Goal: Task Accomplishment & Management: Complete application form

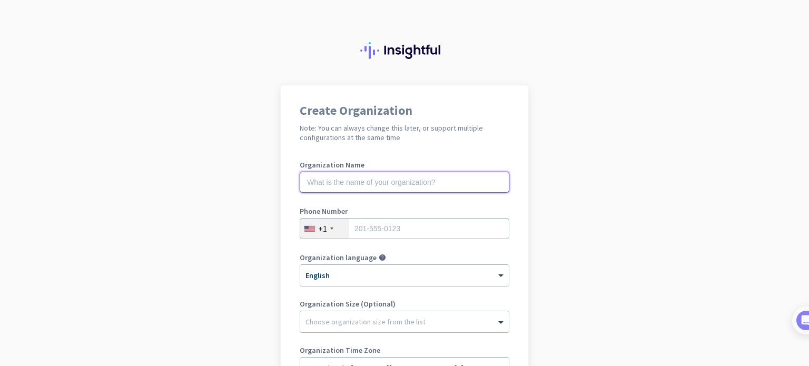
click at [424, 182] on input "text" at bounding box center [405, 182] width 210 height 21
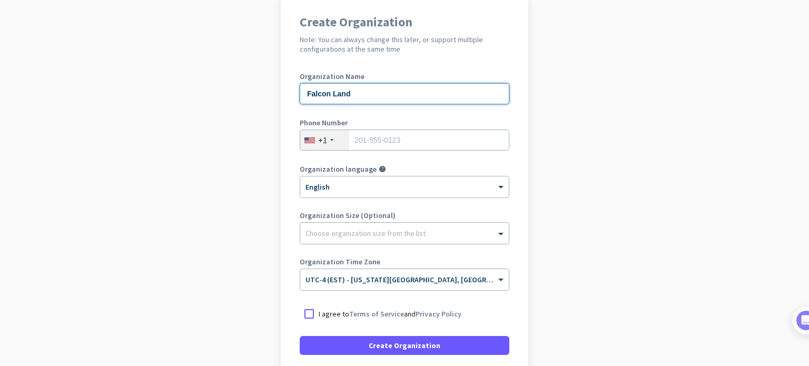
scroll to position [90, 0]
type input "Falcon Land"
click at [331, 139] on div "+1" at bounding box center [324, 139] width 49 height 20
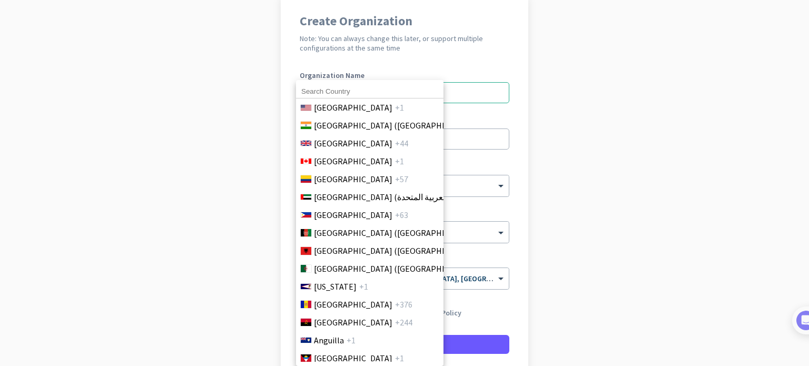
click at [343, 91] on input at bounding box center [370, 92] width 148 height 14
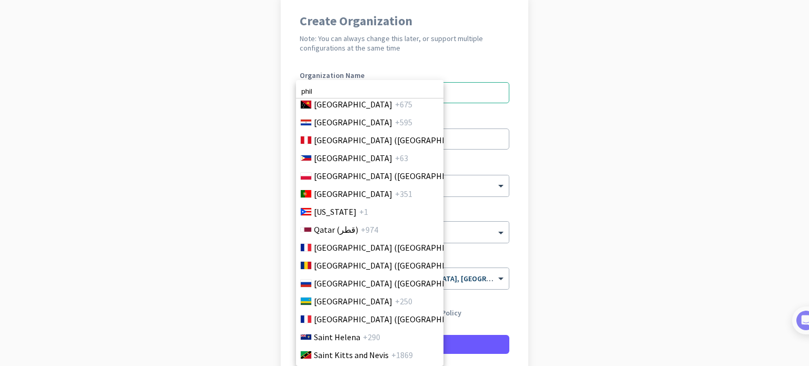
scroll to position [3098, 0]
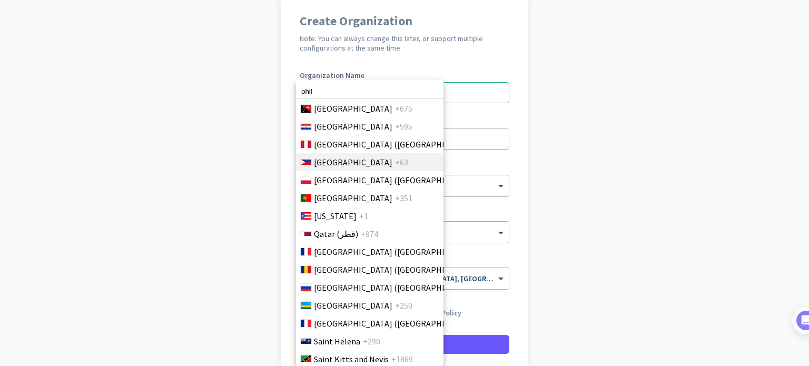
type input "phil"
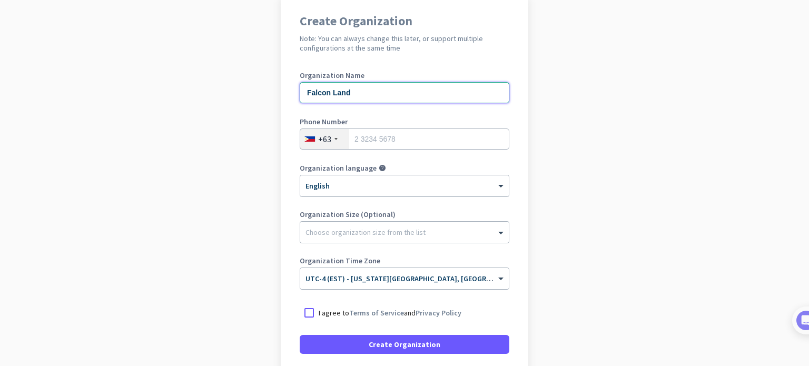
click at [356, 92] on input "Falcon Land" at bounding box center [405, 92] width 210 height 21
type input "Executive"
click at [399, 136] on input "tel" at bounding box center [405, 139] width 210 height 21
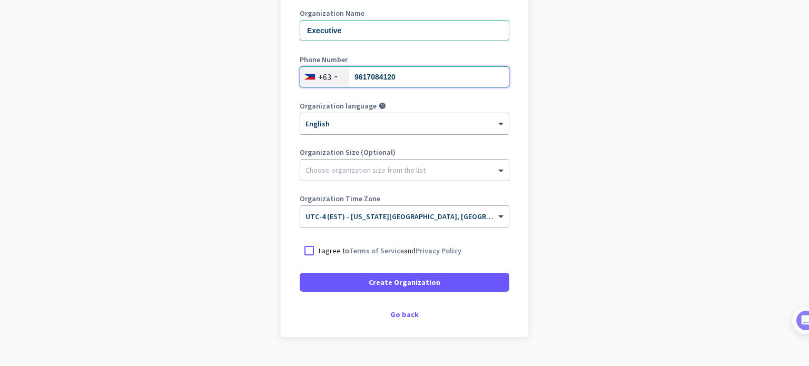
scroll to position [153, 0]
type input "9617084120"
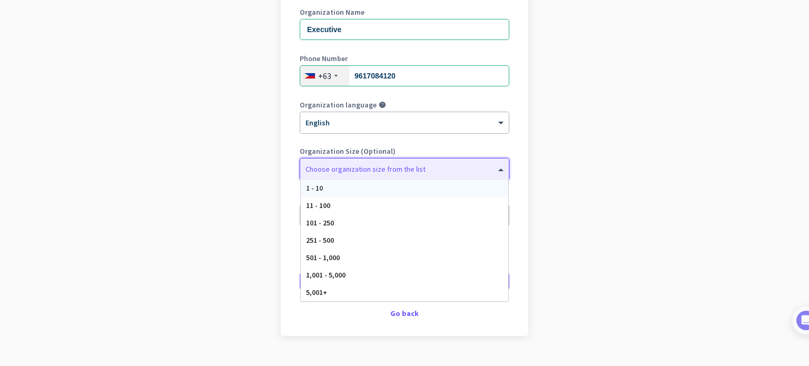
click at [459, 177] on div "Choose organization size from the list" at bounding box center [404, 169] width 209 height 21
click at [447, 184] on div "1 - 10" at bounding box center [405, 188] width 208 height 17
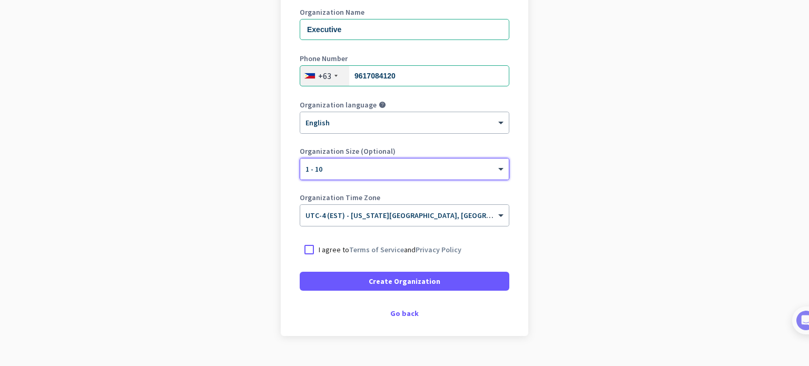
scroll to position [175, 0]
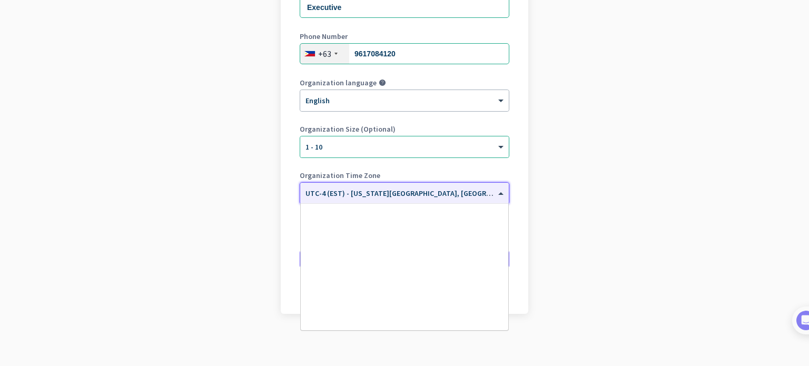
click at [436, 194] on span "UTC-4 (EST) - [US_STATE][GEOGRAPHIC_DATA], [GEOGRAPHIC_DATA], [GEOGRAPHIC_DATA]…" at bounding box center [489, 193] width 367 height 9
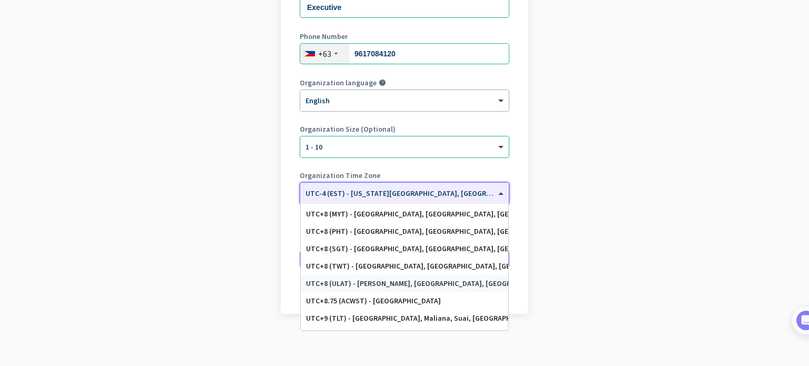
scroll to position [4696, 0]
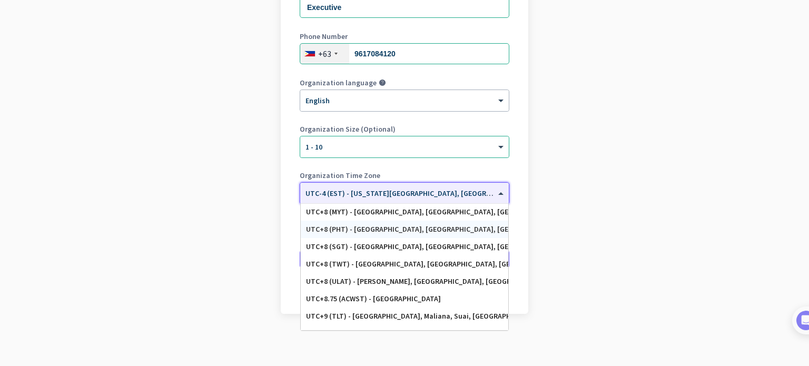
click at [420, 227] on div "UTC+8 (PHT) - [GEOGRAPHIC_DATA], [GEOGRAPHIC_DATA], [GEOGRAPHIC_DATA], [GEOGRAP…" at bounding box center [404, 229] width 197 height 9
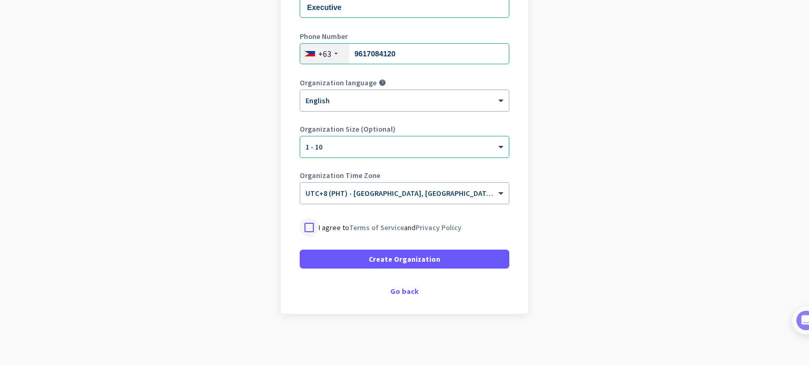
click at [303, 231] on div at bounding box center [309, 227] width 19 height 19
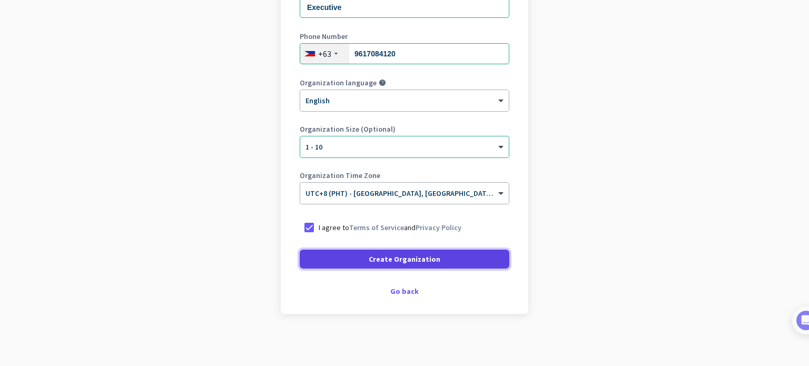
click at [344, 265] on span at bounding box center [405, 259] width 210 height 25
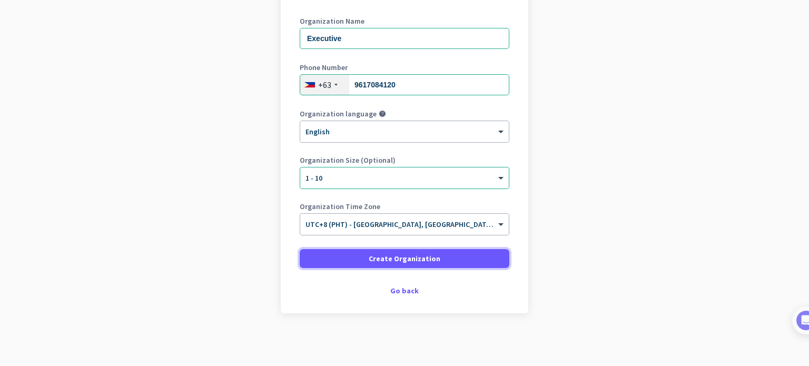
scroll to position [143, 0]
click at [676, 2] on app-onboarding-organization "Create Organization Note: You can always change this later, or support multiple…" at bounding box center [404, 154] width 809 height 425
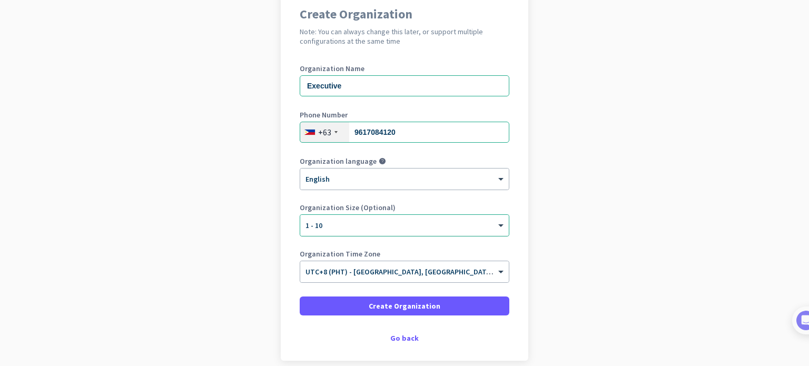
scroll to position [97, 0]
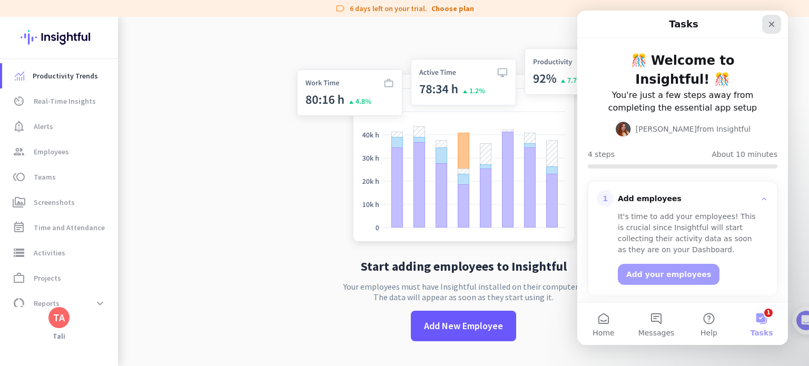
click at [774, 27] on icon "Close" at bounding box center [772, 24] width 8 height 8
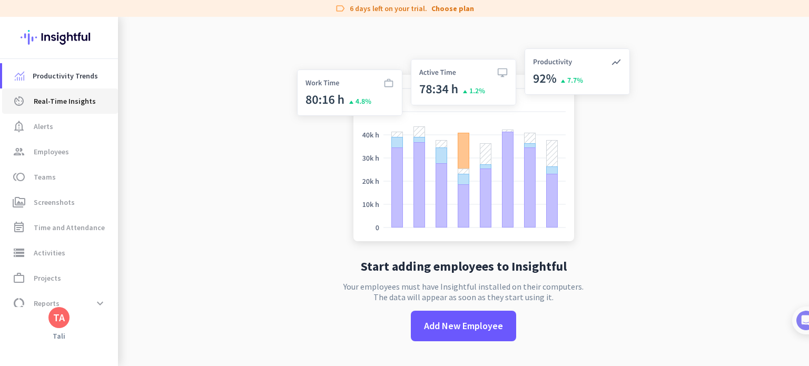
click at [70, 103] on span "Real-Time Insights" at bounding box center [65, 101] width 62 height 13
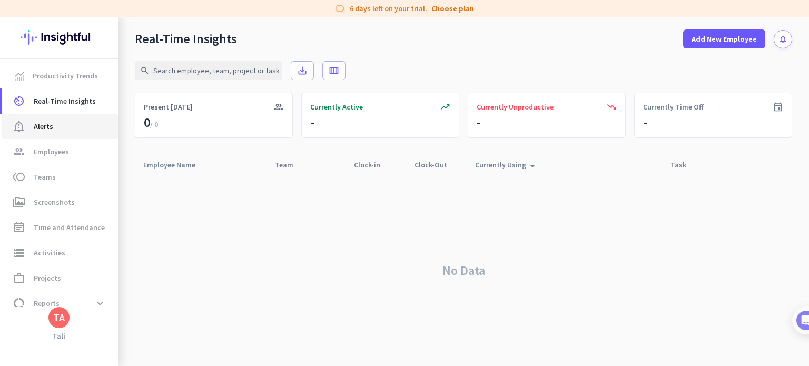
click at [57, 121] on span "notification_important Alerts" at bounding box center [60, 126] width 99 height 13
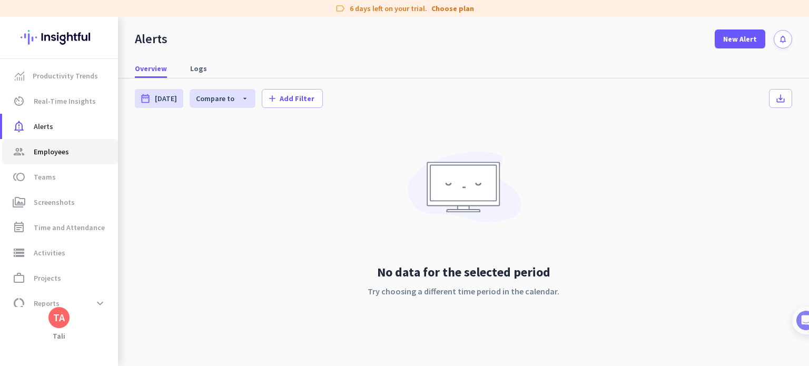
click at [51, 150] on span "Employees" at bounding box center [51, 151] width 35 height 13
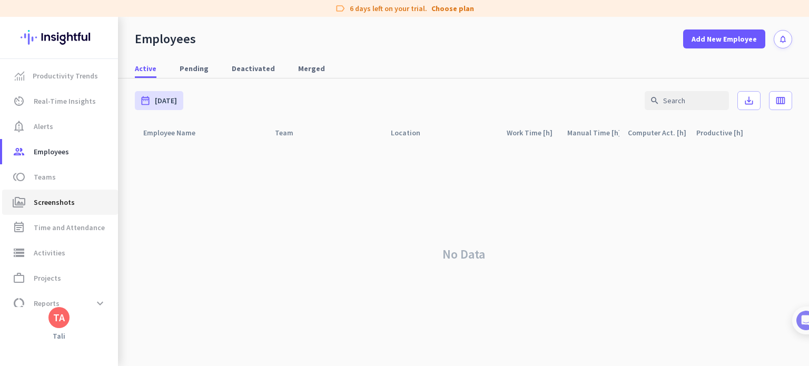
click at [63, 195] on link "perm_media Screenshots" at bounding box center [60, 202] width 116 height 25
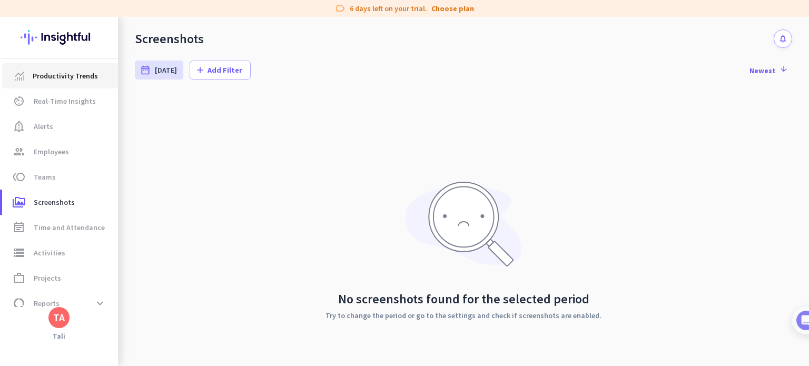
click at [83, 76] on span "Productivity Trends" at bounding box center [65, 76] width 65 height 13
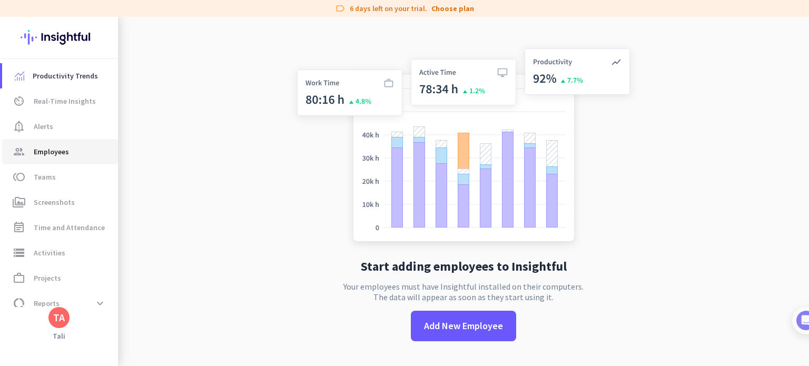
click at [69, 158] on span "group Employees" at bounding box center [60, 151] width 99 height 13
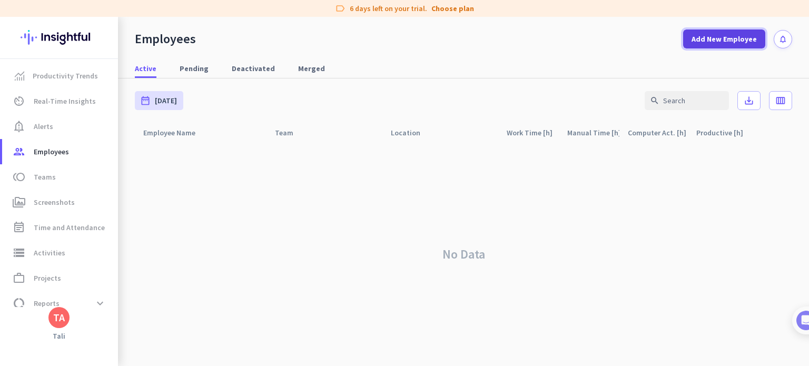
click at [716, 34] on span "Add New Employee" at bounding box center [724, 39] width 65 height 11
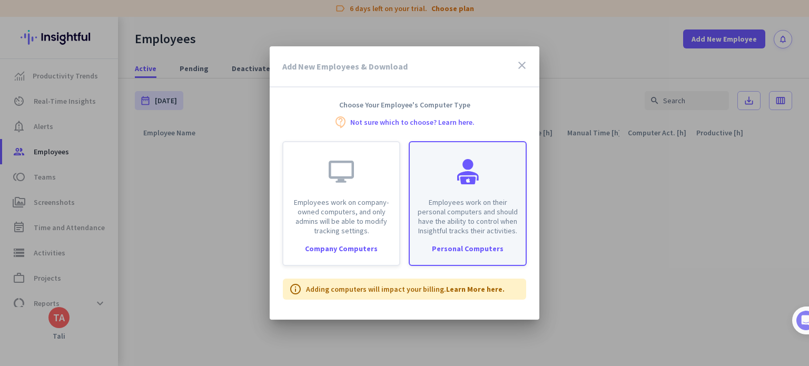
click at [472, 247] on div "Personal Computers" at bounding box center [468, 248] width 116 height 7
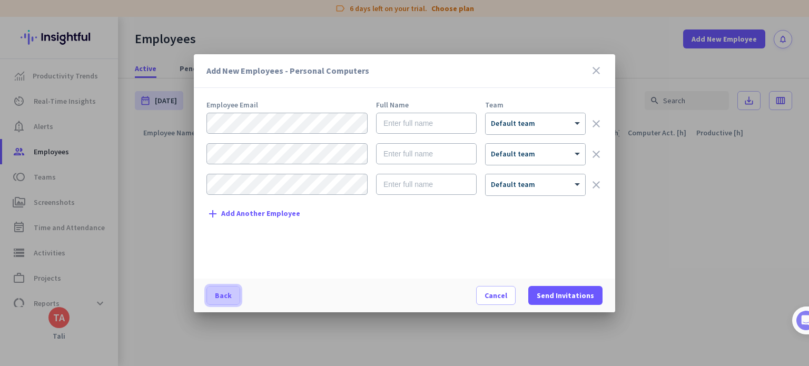
click at [218, 299] on span "Back" at bounding box center [223, 295] width 17 height 11
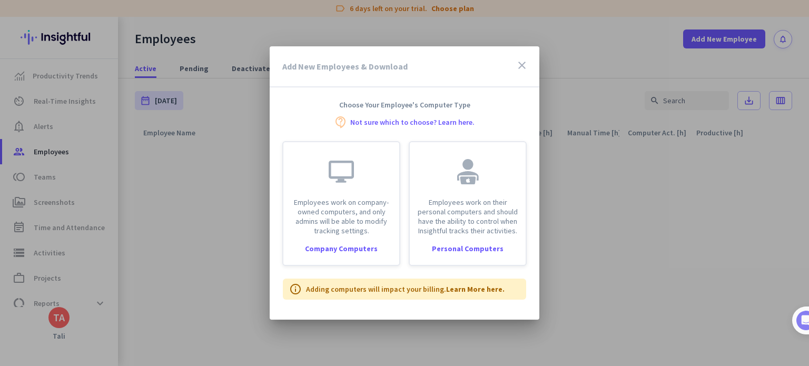
click at [399, 122] on link "Not sure which to choose? Learn here." at bounding box center [412, 122] width 124 height 7
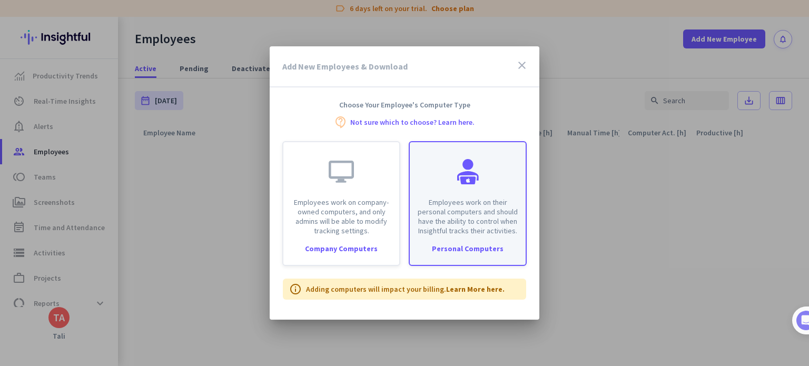
click at [464, 248] on div "Personal Computers" at bounding box center [468, 248] width 116 height 7
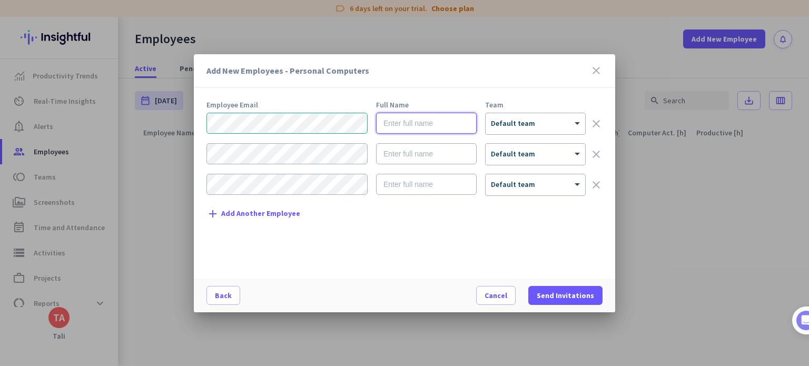
click at [395, 130] on input "text" at bounding box center [426, 123] width 101 height 21
type input "Love [PERSON_NAME]"
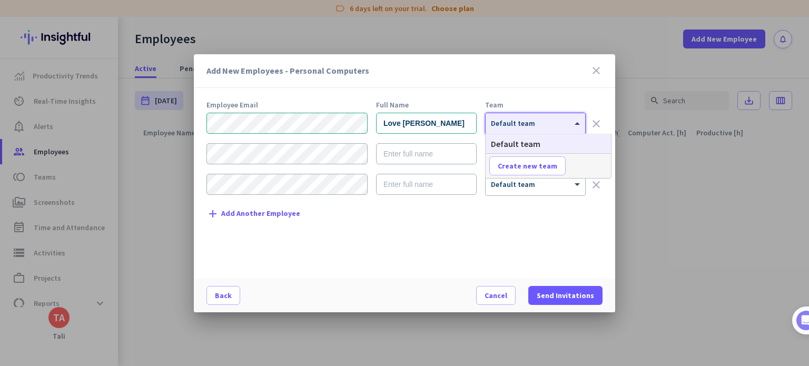
drag, startPoint x: 516, startPoint y: 133, endPoint x: 527, endPoint y: 119, distance: 18.0
click at [527, 119] on div "× Default team" at bounding box center [536, 123] width 100 height 21
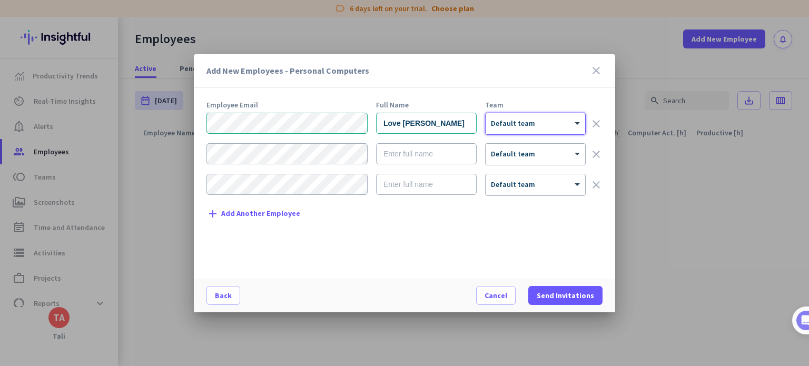
click at [527, 119] on div at bounding box center [536, 120] width 100 height 9
click at [544, 299] on span "Send Invitations" at bounding box center [565, 295] width 57 height 11
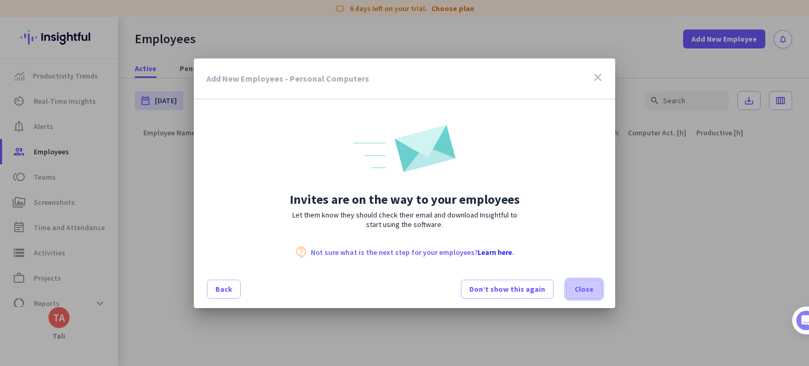
click at [588, 288] on span "Close" at bounding box center [584, 289] width 19 height 11
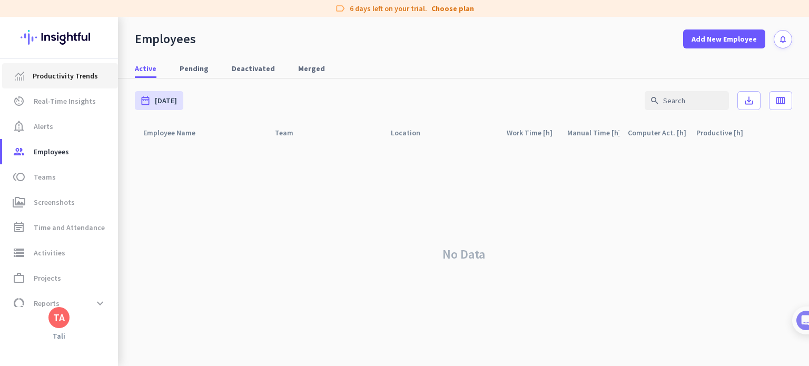
click at [73, 75] on span "Productivity Trends" at bounding box center [65, 76] width 65 height 13
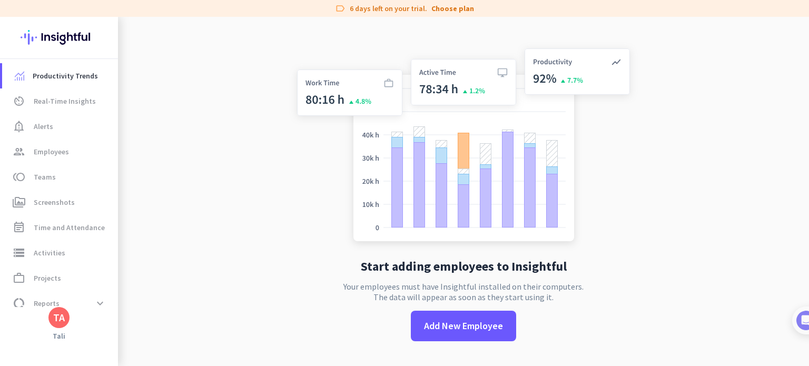
click at [646, 167] on app-no-employees "Start adding employees to Insightful Your employees must have Insightful instal…" at bounding box center [463, 200] width 691 height 366
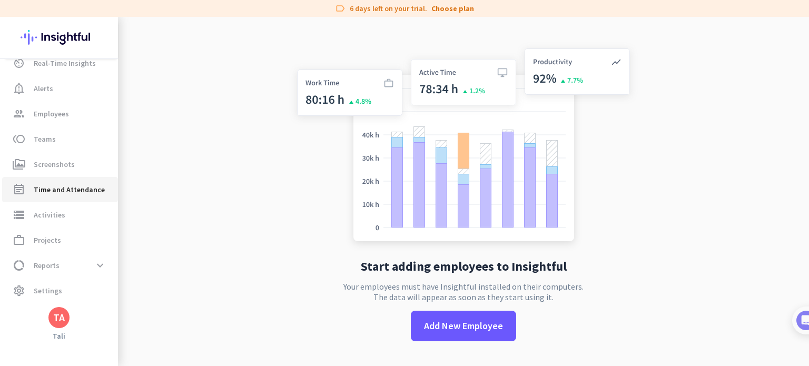
scroll to position [38, 0]
click at [35, 288] on span "Settings" at bounding box center [48, 291] width 28 height 13
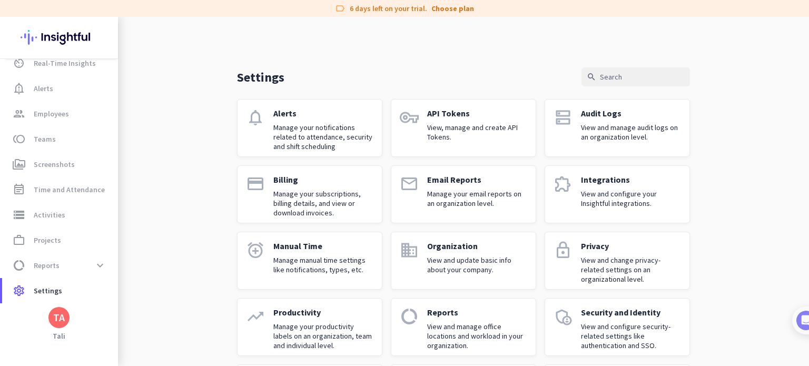
click at [273, 126] on p "Manage your notifications related to attendance, security and shift scheduling" at bounding box center [323, 137] width 100 height 28
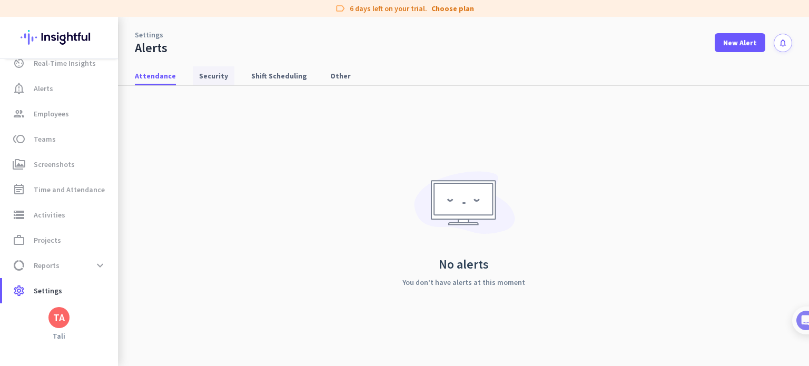
click at [209, 72] on span "Security" at bounding box center [213, 76] width 29 height 11
click at [271, 72] on span "Shift Scheduling" at bounding box center [279, 76] width 56 height 11
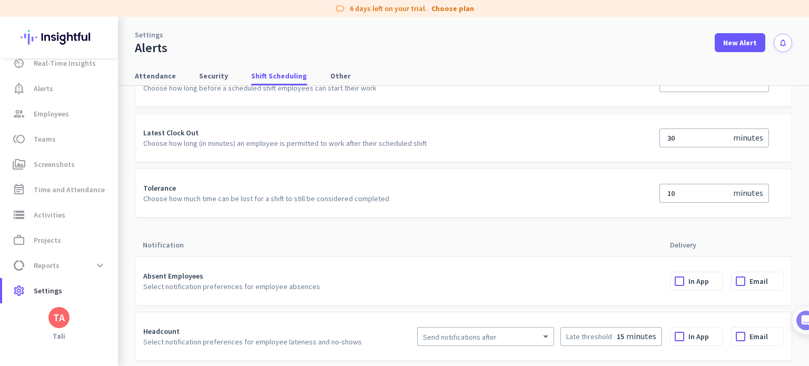
scroll to position [61, 0]
click at [330, 73] on span "Other" at bounding box center [340, 76] width 21 height 11
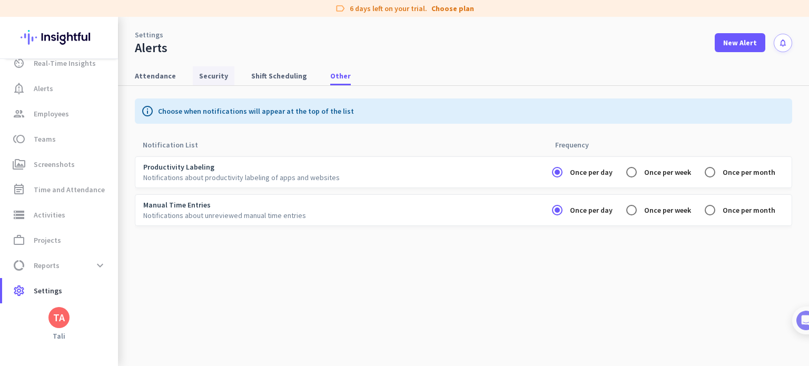
click at [205, 80] on span "Security" at bounding box center [213, 76] width 29 height 11
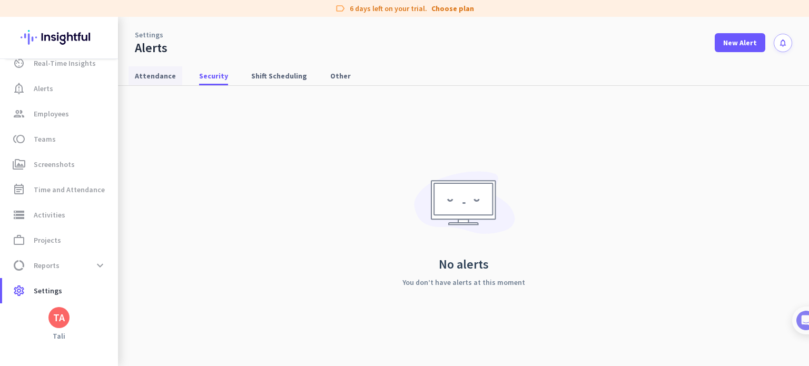
click at [160, 73] on span "Attendance" at bounding box center [155, 76] width 41 height 11
click at [99, 264] on span at bounding box center [100, 265] width 19 height 19
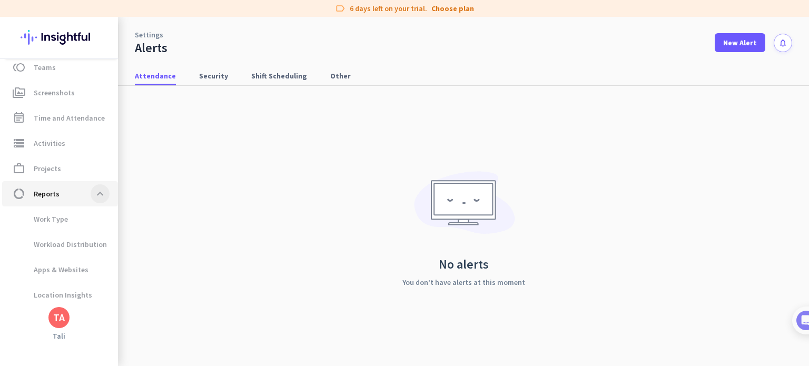
scroll to position [139, 0]
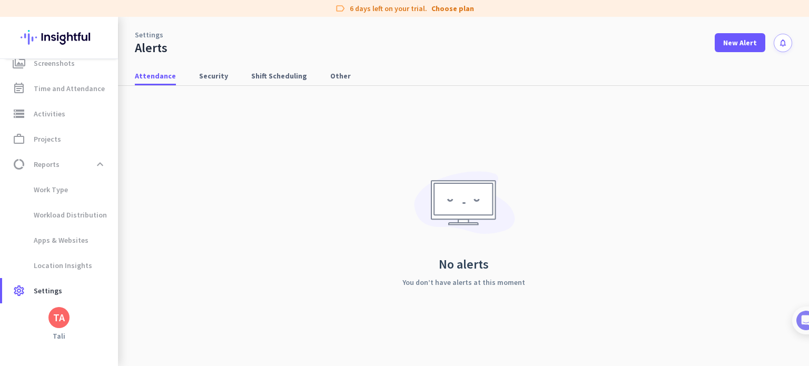
click at [208, 88] on div "No alerts You don’t have alerts at this moment" at bounding box center [464, 226] width 658 height 280
click at [213, 76] on span "Security" at bounding box center [213, 76] width 29 height 11
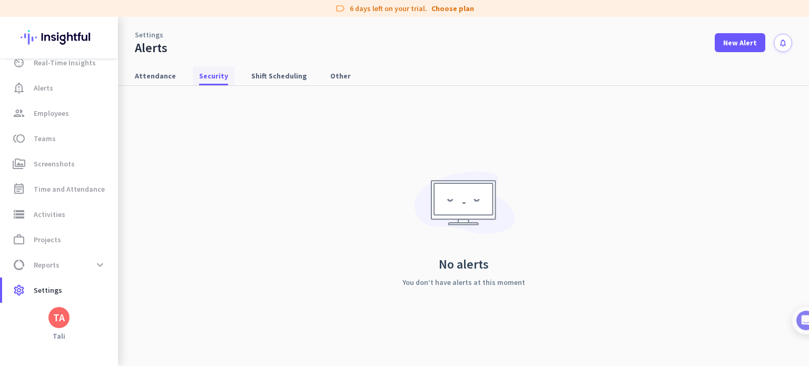
scroll to position [38, 0]
click at [251, 74] on span "Shift Scheduling" at bounding box center [279, 76] width 56 height 11
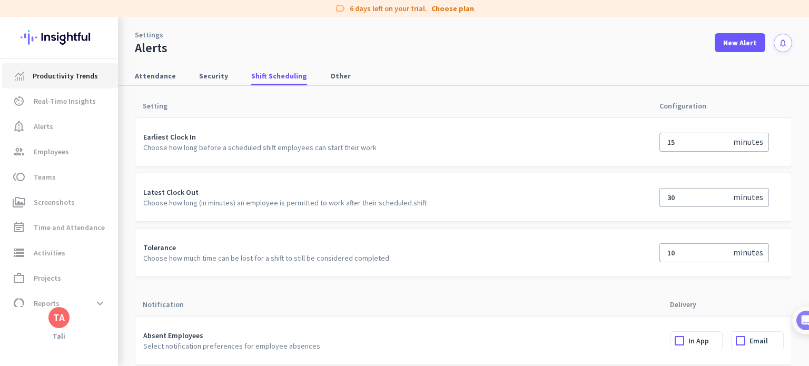
click at [79, 71] on span "Productivity Trends" at bounding box center [65, 76] width 65 height 13
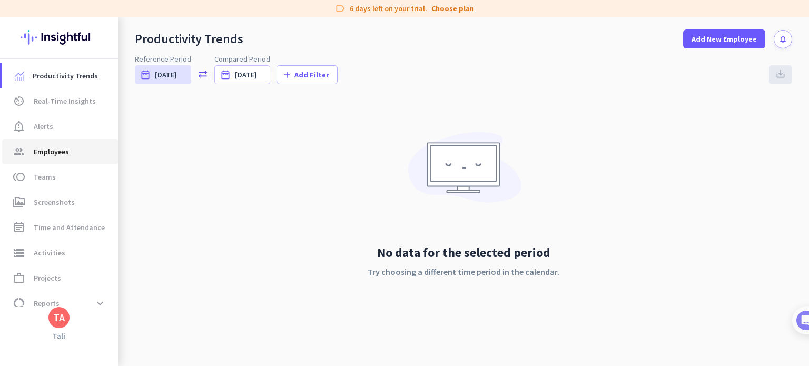
click at [82, 154] on span "group Employees" at bounding box center [60, 151] width 99 height 13
